Goal: Task Accomplishment & Management: Manage account settings

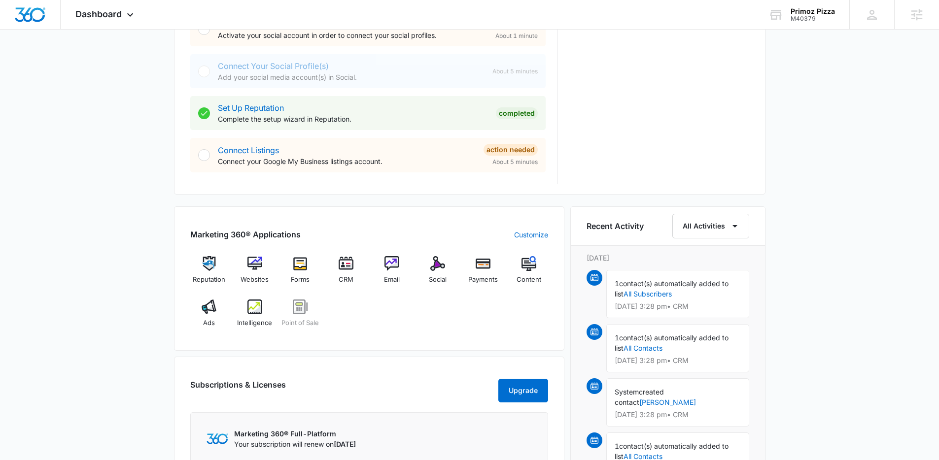
scroll to position [524, 0]
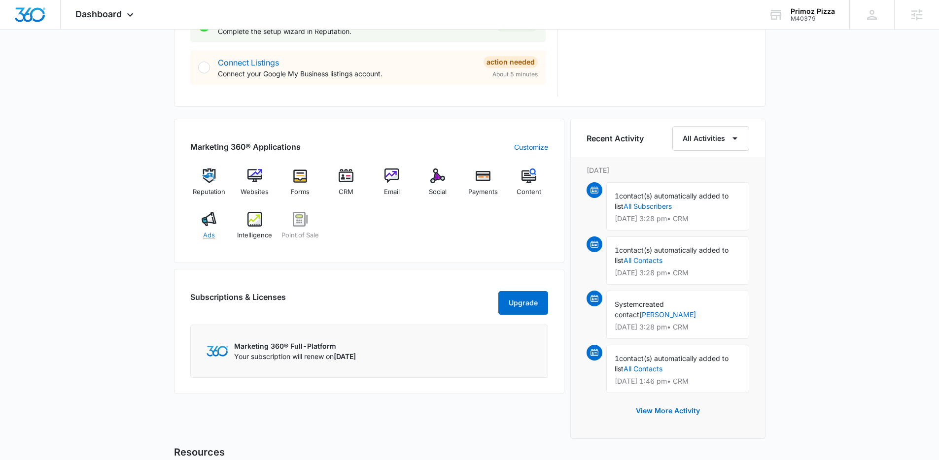
click at [207, 233] on span "Ads" at bounding box center [209, 236] width 12 height 10
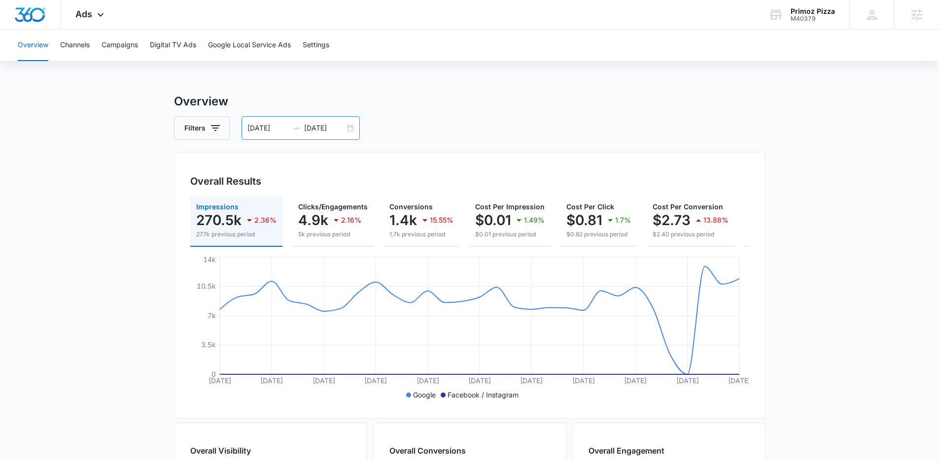
click at [348, 125] on div "07/09/2025 08/08/2025" at bounding box center [300, 128] width 118 height 24
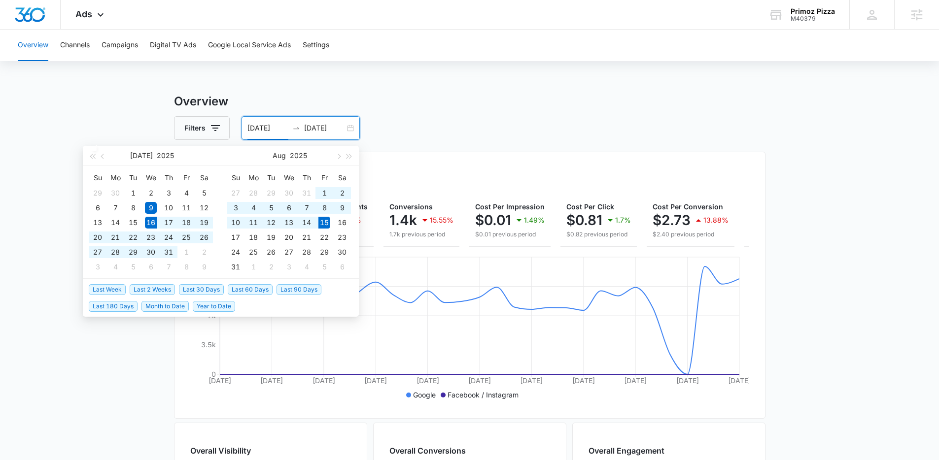
click at [210, 286] on span "Last 30 Days" at bounding box center [201, 289] width 45 height 11
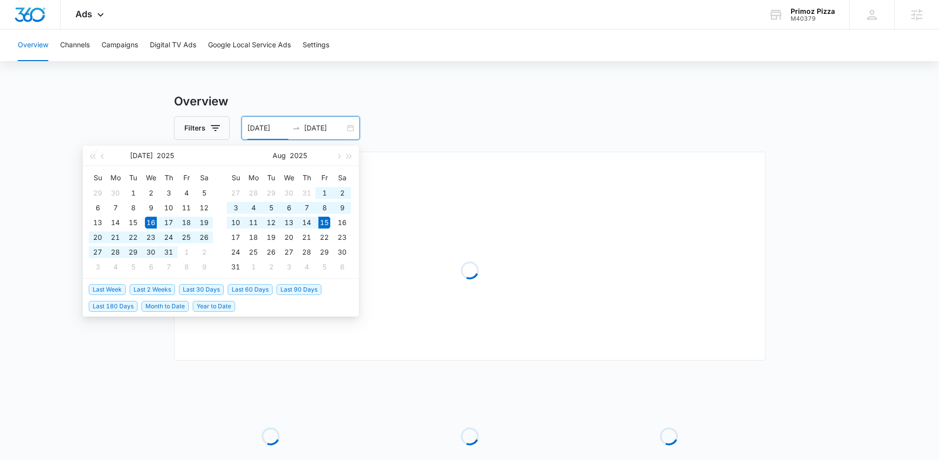
type input "07/16/2025"
type input "08/15/2025"
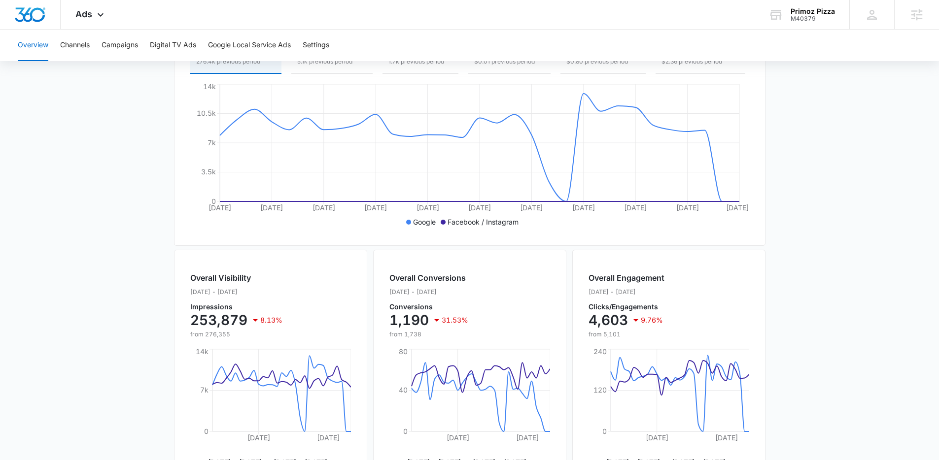
scroll to position [178, 0]
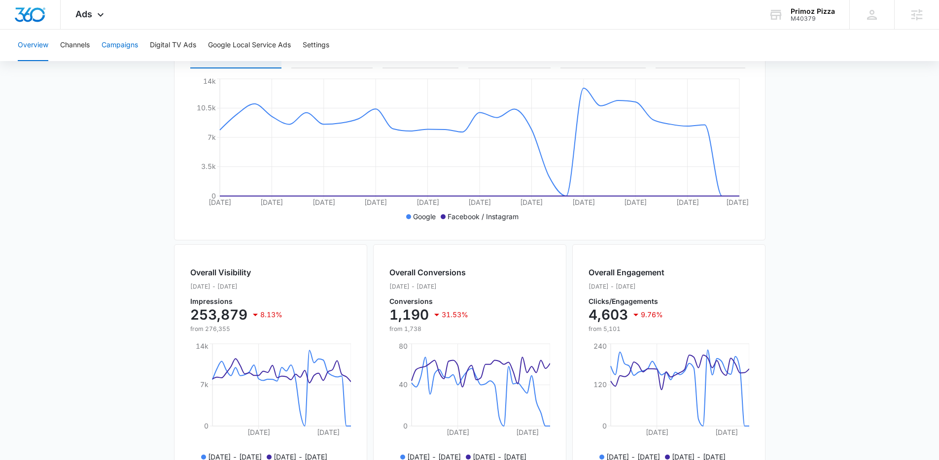
click at [130, 54] on button "Campaigns" at bounding box center [120, 46] width 36 height 32
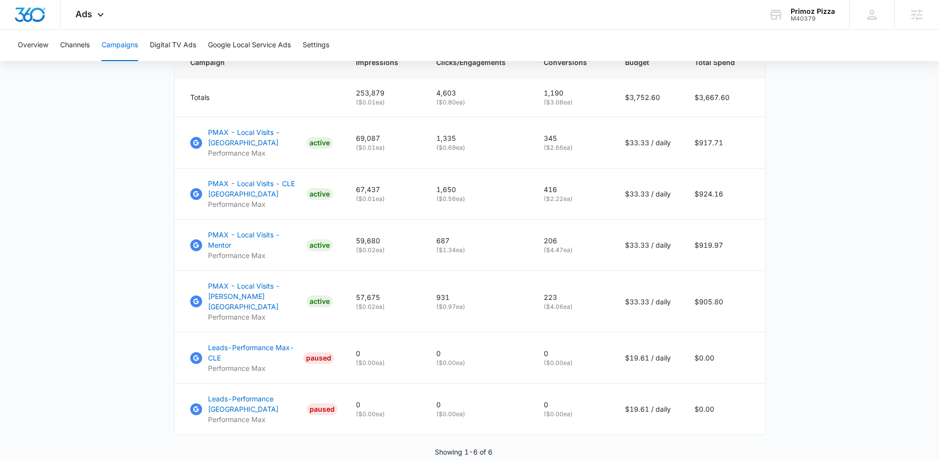
scroll to position [465, 0]
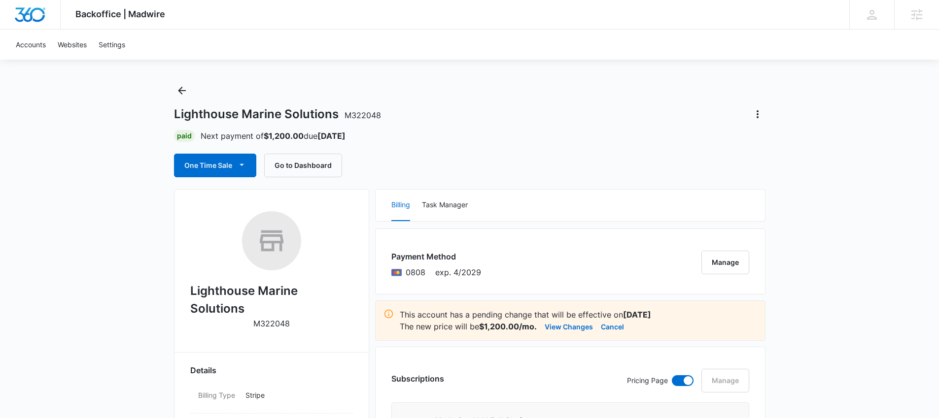
scroll to position [16, 0]
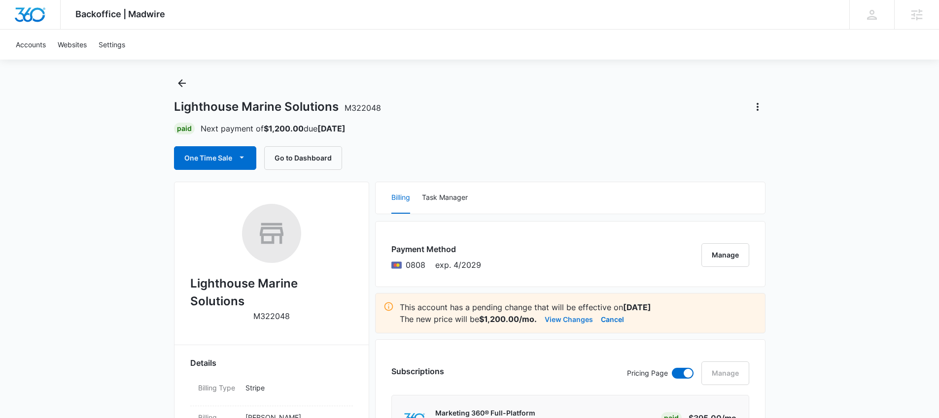
click at [566, 324] on button "View Changes" at bounding box center [569, 319] width 48 height 12
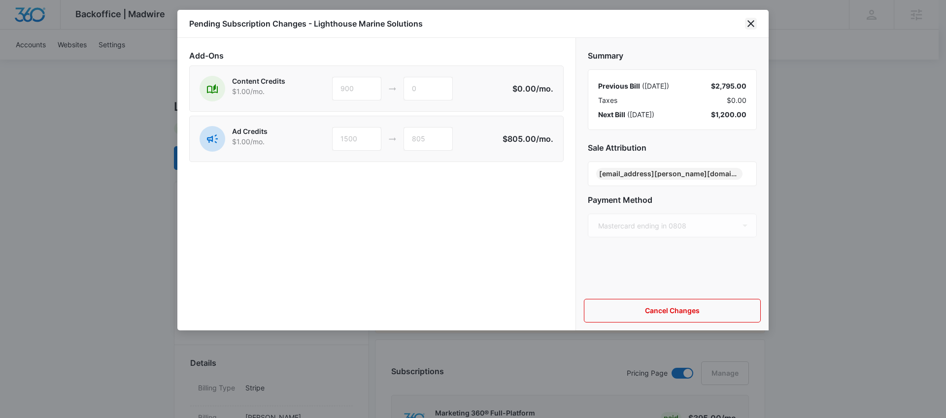
click at [757, 21] on icon "close" at bounding box center [751, 24] width 12 height 12
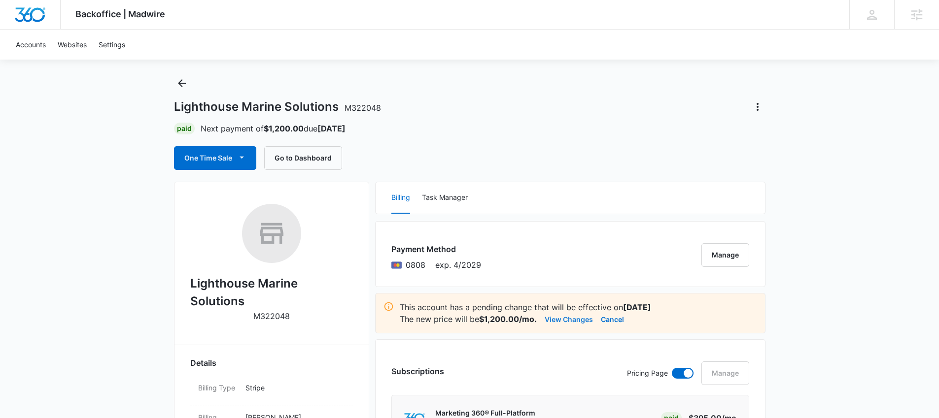
click at [555, 314] on button "View Changes" at bounding box center [569, 319] width 48 height 12
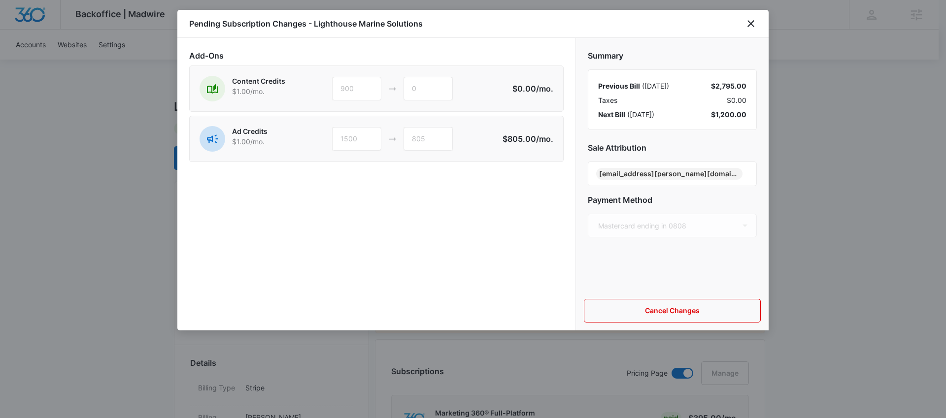
click at [825, 67] on div at bounding box center [473, 209] width 946 height 418
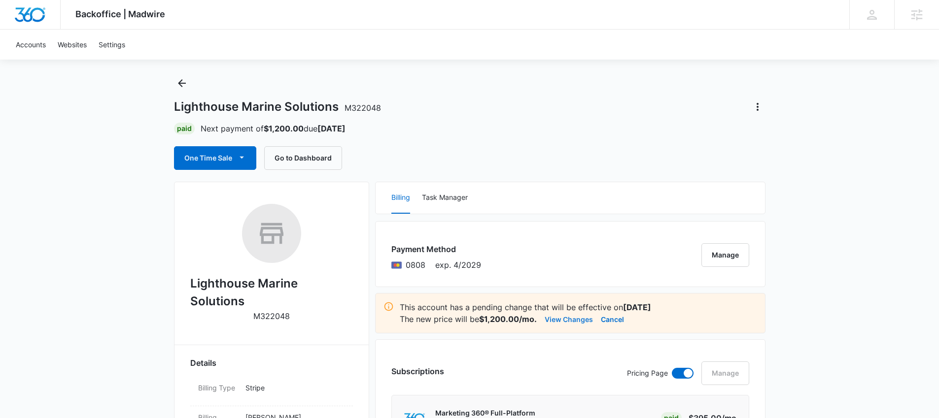
click at [561, 320] on button "View Changes" at bounding box center [569, 319] width 48 height 12
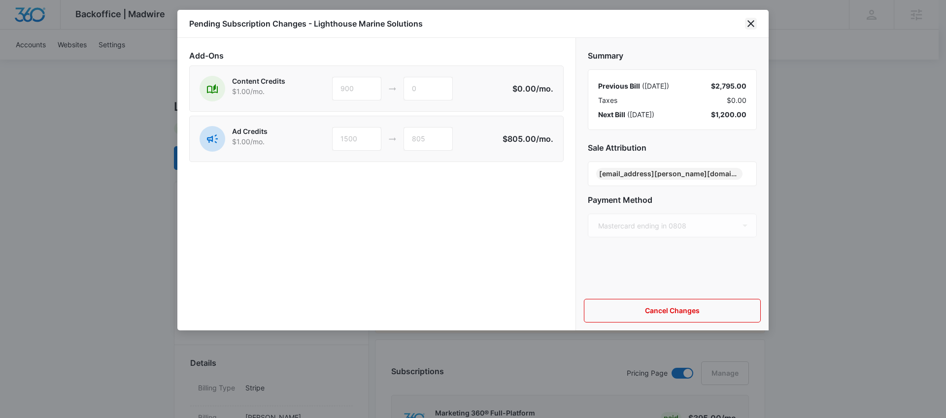
click at [754, 28] on icon "close" at bounding box center [751, 24] width 12 height 12
